Goal: Transaction & Acquisition: Purchase product/service

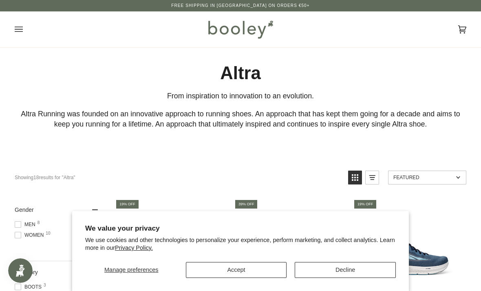
click at [242, 276] on button "Accept" at bounding box center [236, 270] width 101 height 16
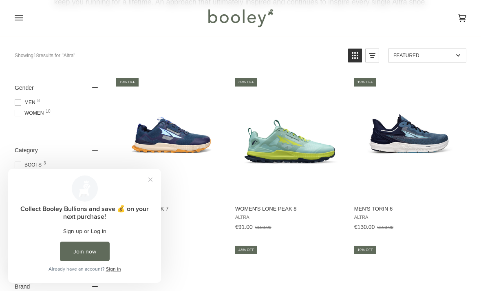
click at [154, 179] on button "Close prompt" at bounding box center [150, 179] width 15 height 15
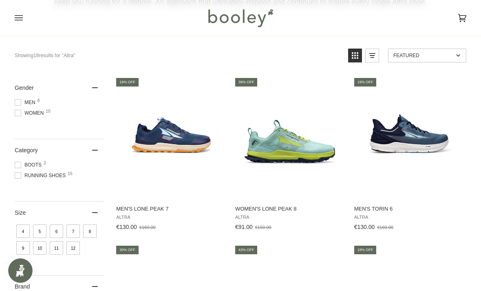
click at [20, 116] on span "Women 10" at bounding box center [30, 112] width 31 height 7
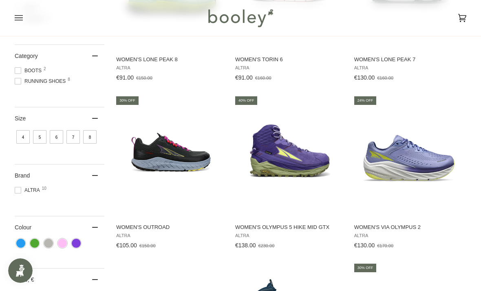
scroll to position [272, 0]
click at [176, 152] on img "Women's Outroad" at bounding box center [171, 155] width 112 height 112
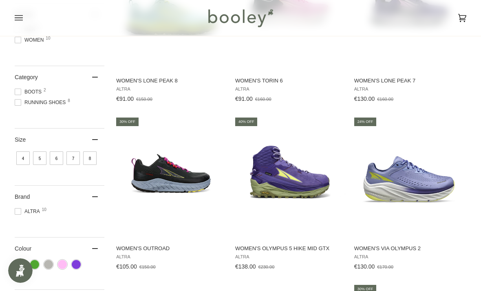
scroll to position [252, 0]
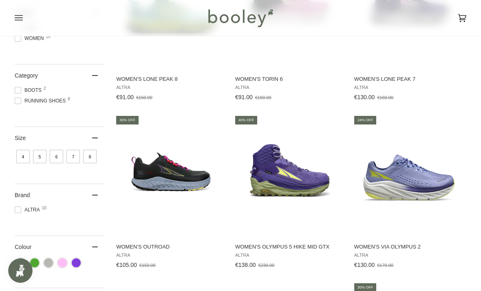
click at [78, 159] on span "7" at bounding box center [72, 156] width 13 height 13
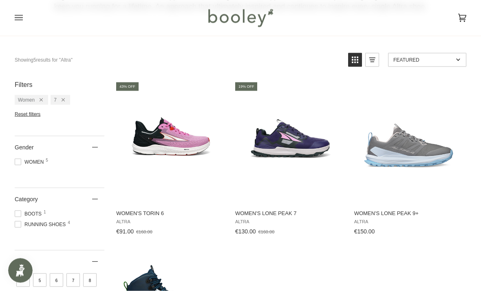
scroll to position [113, 0]
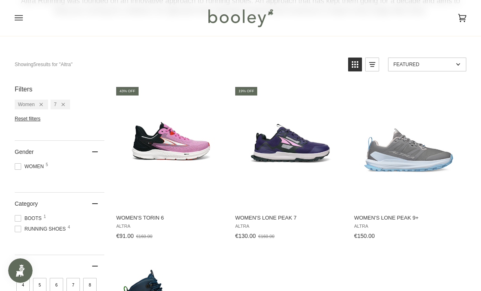
click at [182, 155] on img "Women's Torin 6" at bounding box center [171, 147] width 112 height 112
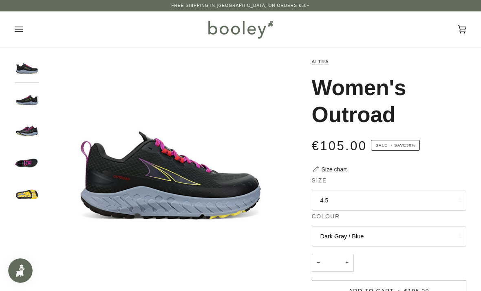
click at [384, 195] on button "4.5" at bounding box center [389, 200] width 155 height 20
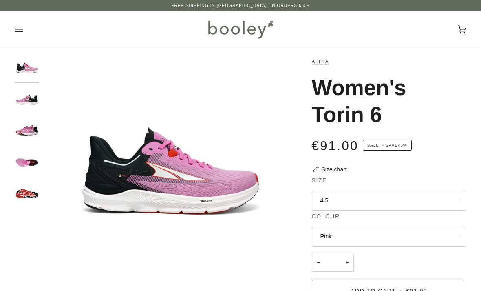
click at [417, 197] on button "4.5" at bounding box center [389, 200] width 155 height 20
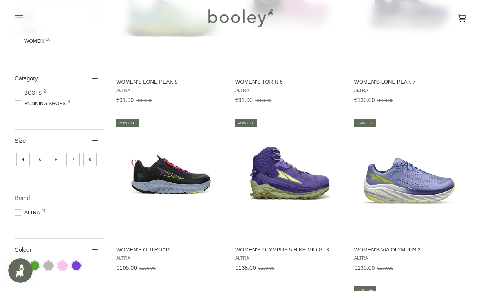
scroll to position [147, 0]
